Goal: Transaction & Acquisition: Purchase product/service

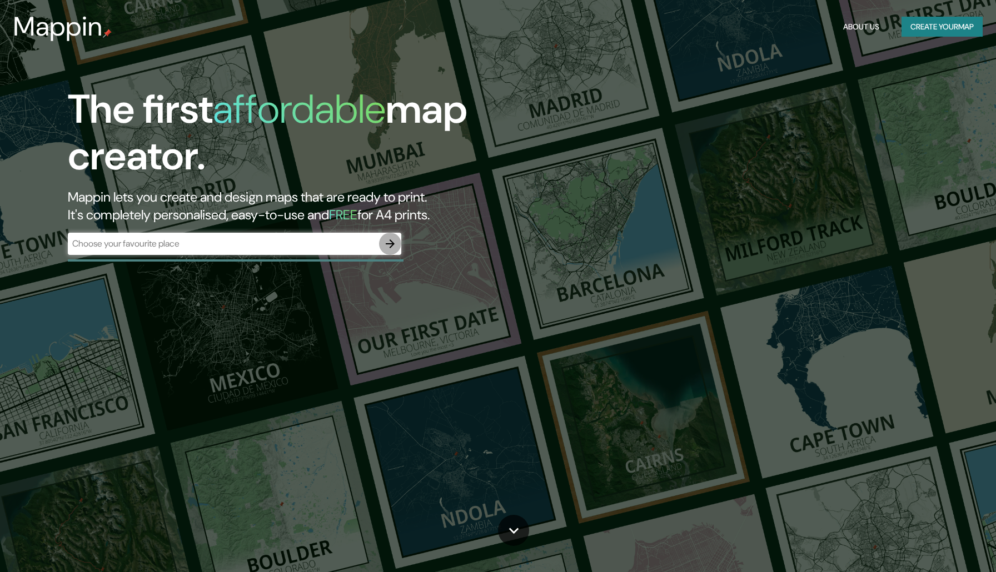
click at [387, 245] on icon "button" at bounding box center [390, 243] width 13 height 13
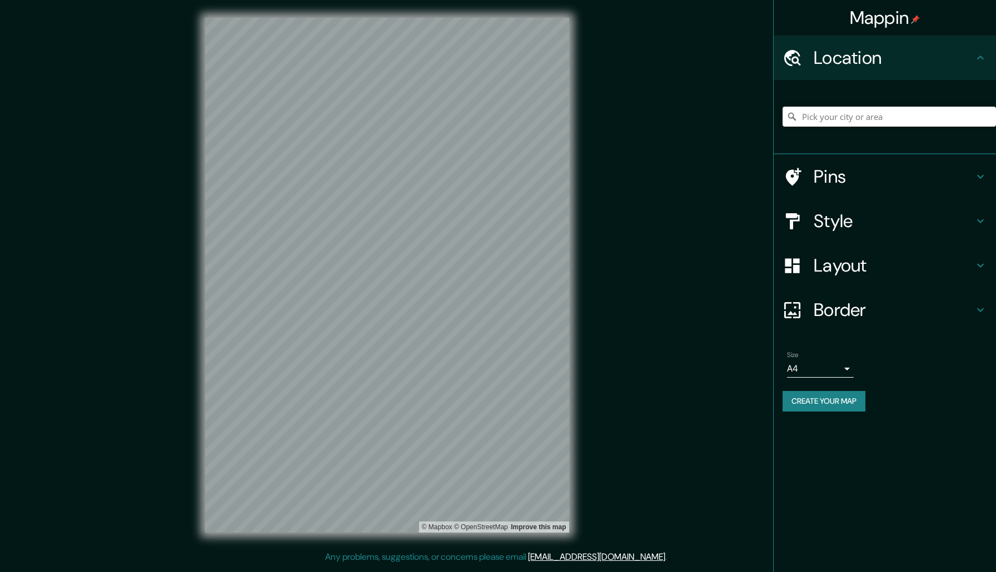
click at [594, 264] on div "Mappin Location Pins Style Layout Border Choose a border. Hint : you can make l…" at bounding box center [498, 284] width 996 height 569
click at [660, 115] on div "Mappin Location Pins Style Layout Border Choose a border. Hint : you can make l…" at bounding box center [498, 284] width 996 height 569
click at [658, 223] on div "Mappin Location Pins Style Layout Border Choose a border. Hint : you can make l…" at bounding box center [498, 284] width 996 height 569
click at [834, 226] on h4 "Style" at bounding box center [894, 221] width 160 height 22
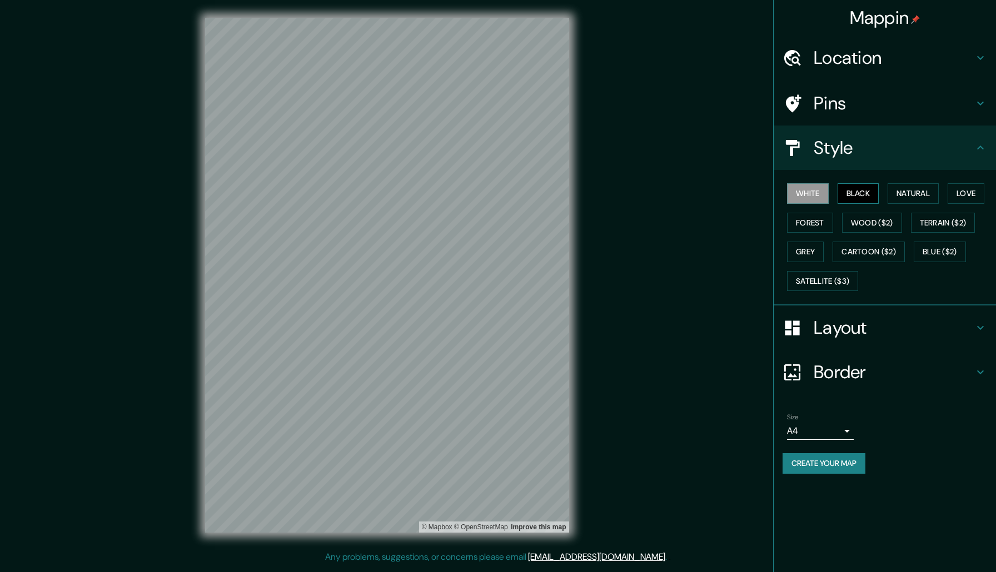
click at [864, 184] on button "Black" at bounding box center [859, 193] width 42 height 21
click at [918, 192] on button "Natural" at bounding box center [913, 193] width 51 height 21
click at [969, 192] on button "Love" at bounding box center [966, 193] width 37 height 21
click at [960, 222] on button "Terrain ($2)" at bounding box center [943, 223] width 64 height 21
click at [951, 251] on button "Blue ($2)" at bounding box center [940, 252] width 52 height 21
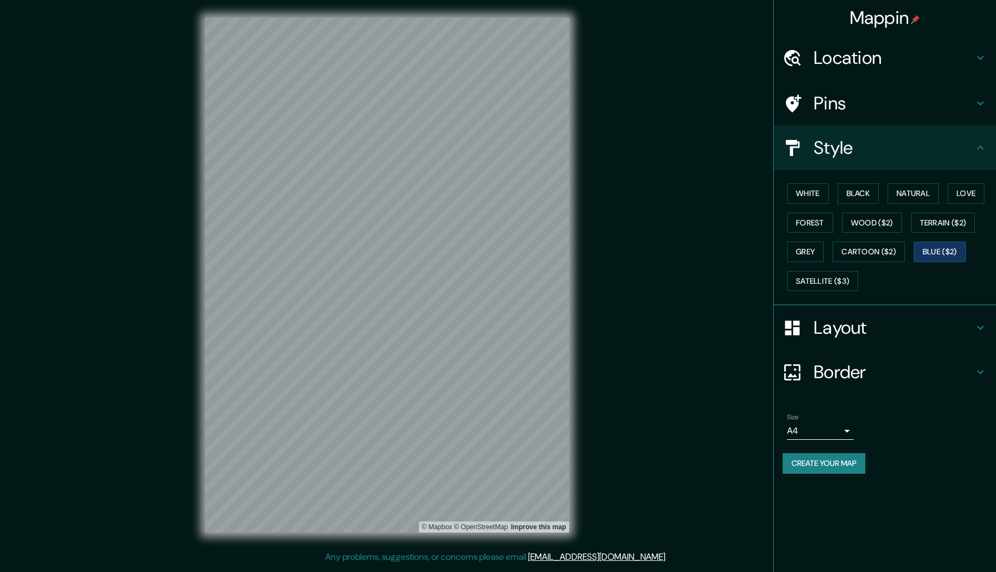
click at [950, 231] on div "White Black Natural Love Forest Wood ($2) Terrain ($2) Grey Cartoon ($2) Blue (…" at bounding box center [889, 237] width 213 height 117
click at [954, 218] on button "Terrain ($2)" at bounding box center [943, 223] width 64 height 21
click at [795, 250] on button "Grey" at bounding box center [805, 252] width 37 height 21
click at [868, 244] on button "Cartoon ($2)" at bounding box center [869, 252] width 72 height 21
click at [845, 277] on button "Satellite ($3)" at bounding box center [822, 281] width 71 height 21
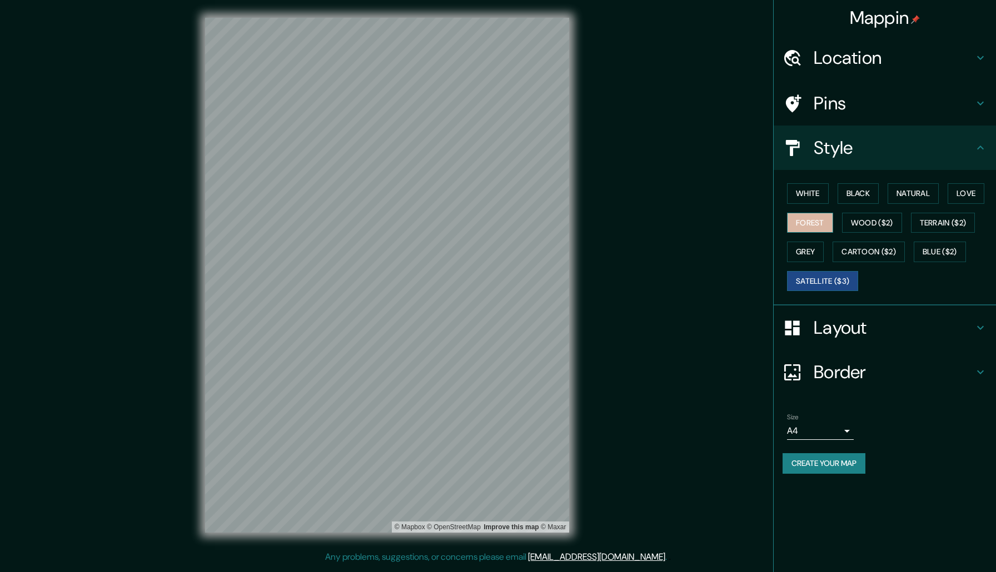
click at [816, 227] on button "Forest" at bounding box center [810, 223] width 46 height 21
click at [611, 301] on div "Mappin Location Pins Style White Black Natural Love Forest Wood ($2) Terrain ($…" at bounding box center [498, 284] width 996 height 569
click at [948, 253] on button "Blue ($2)" at bounding box center [940, 252] width 52 height 21
click at [839, 281] on button "Satellite ($3)" at bounding box center [822, 281] width 71 height 21
